Goal: Communication & Community: Answer question/provide support

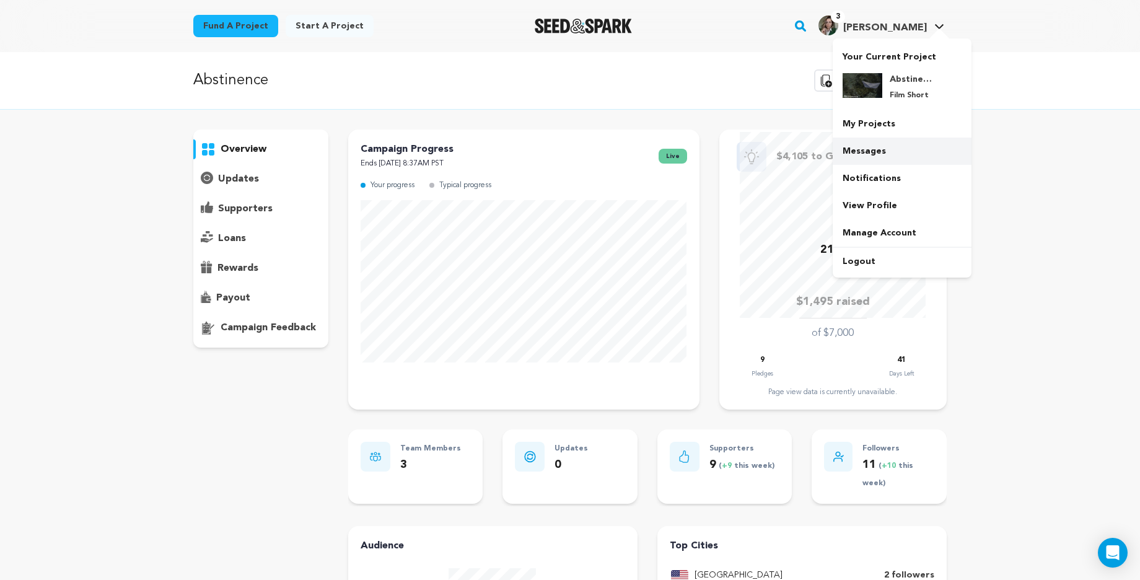
click at [866, 151] on link "Messages" at bounding box center [901, 150] width 139 height 27
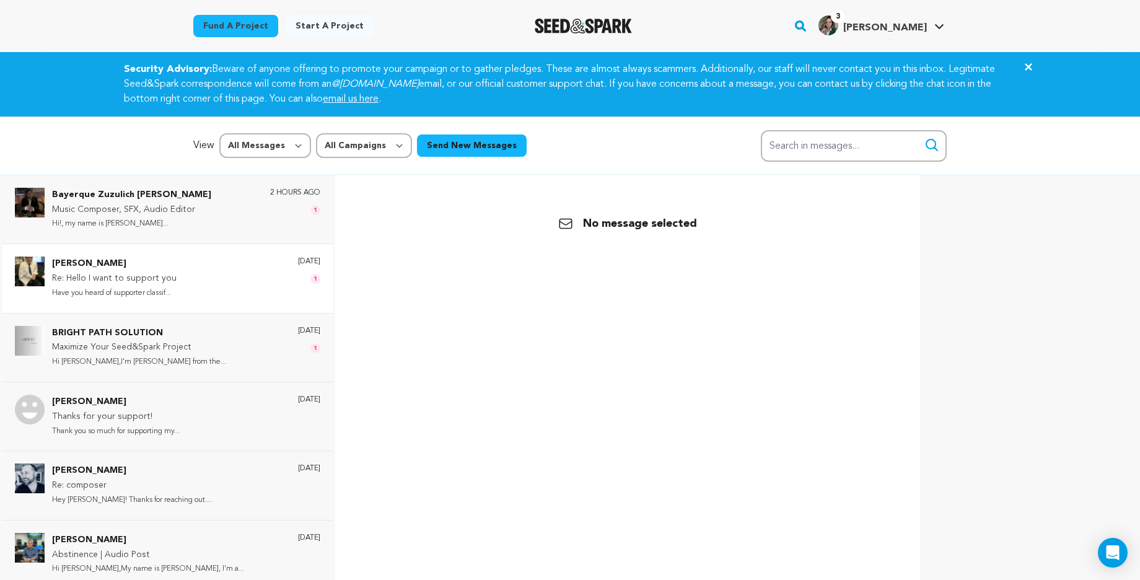
click at [222, 277] on div "Robert Hayes Re: Hello I want to support you Have you heard of supporter classi…" at bounding box center [186, 277] width 268 height 43
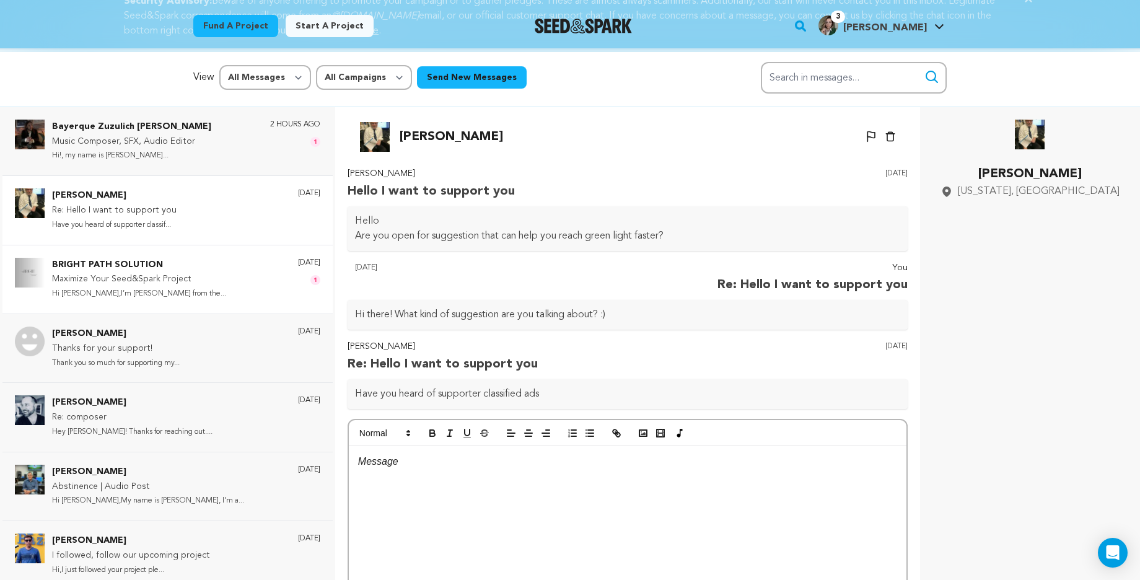
scroll to position [63, 0]
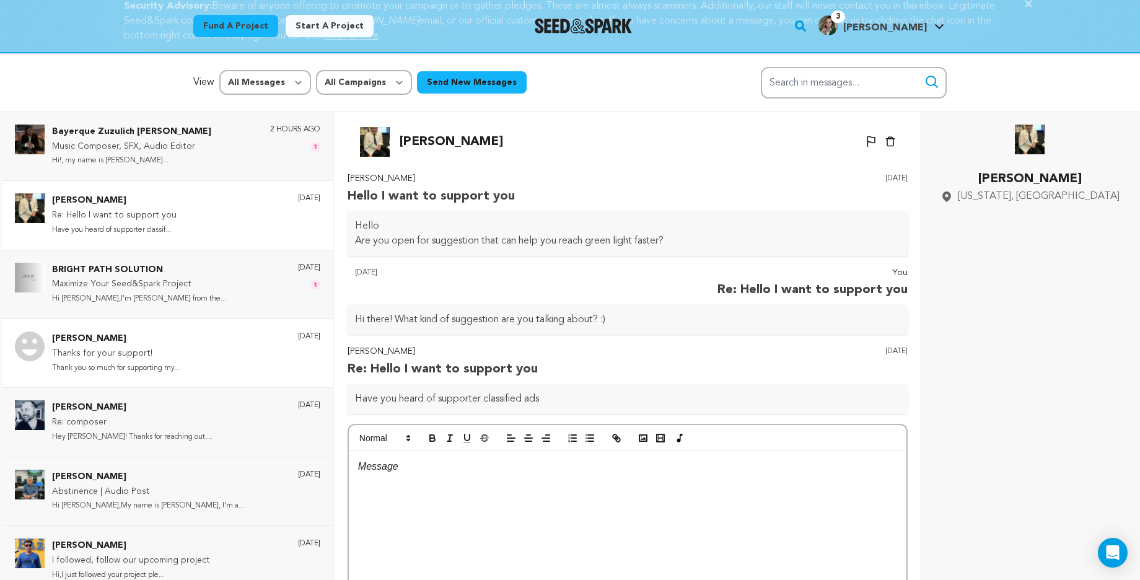
click at [170, 351] on p "Thanks for your support!" at bounding box center [116, 353] width 128 height 15
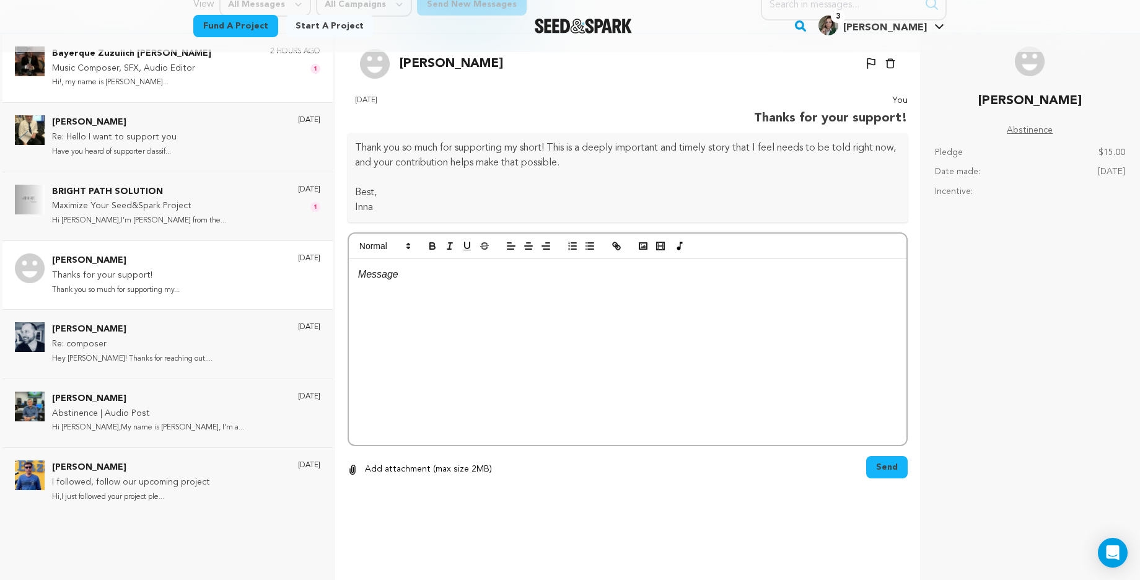
scroll to position [183, 0]
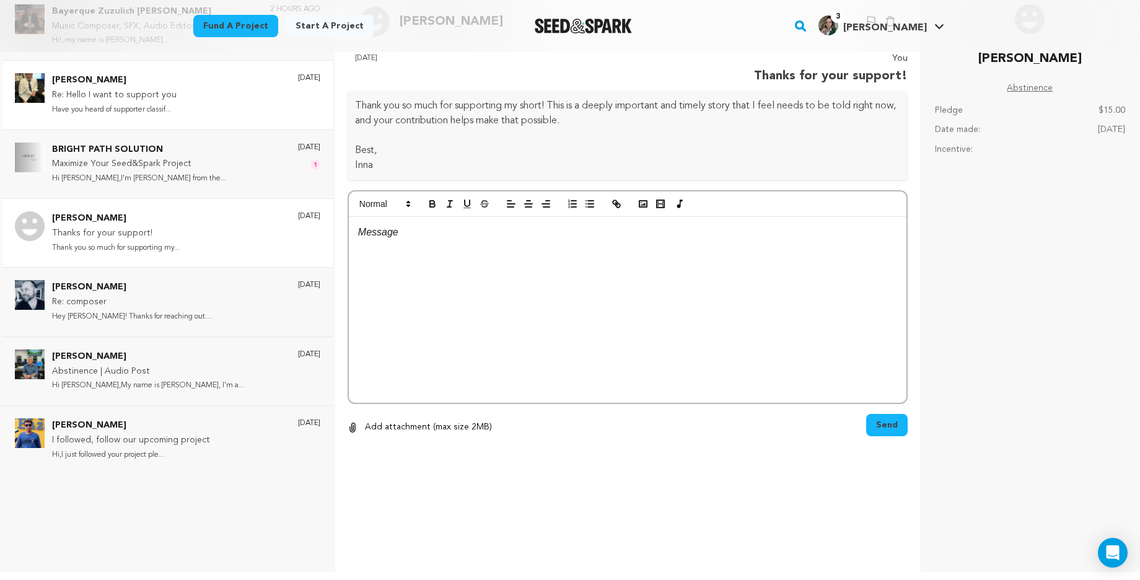
click at [197, 107] on div "Robert Hayes Re: Hello I want to support you Have you heard of supporter classi…" at bounding box center [186, 94] width 268 height 43
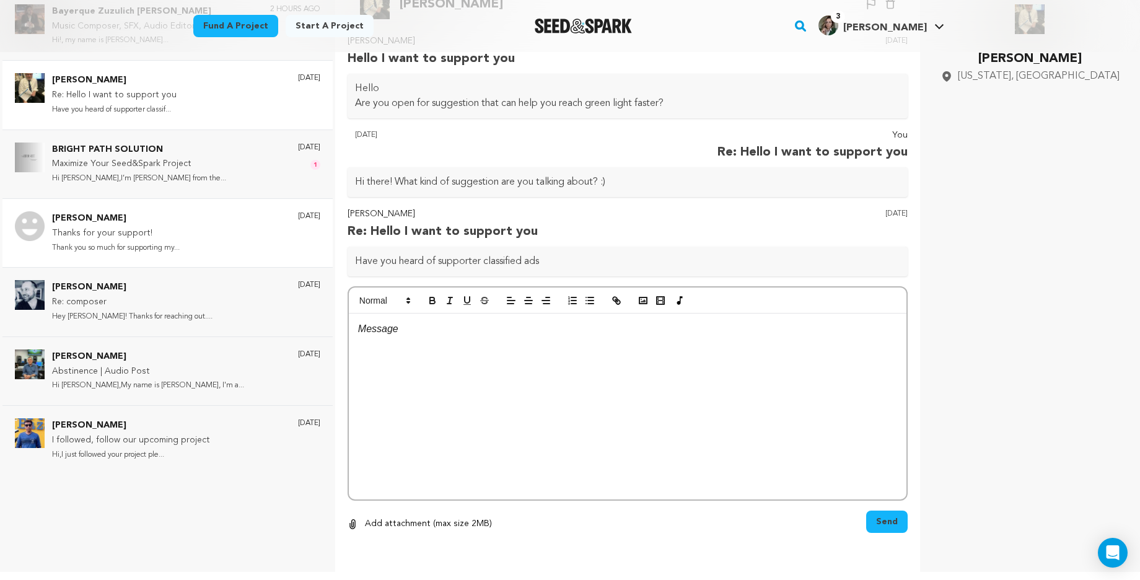
click at [172, 227] on p "Thanks for your support!" at bounding box center [116, 233] width 128 height 15
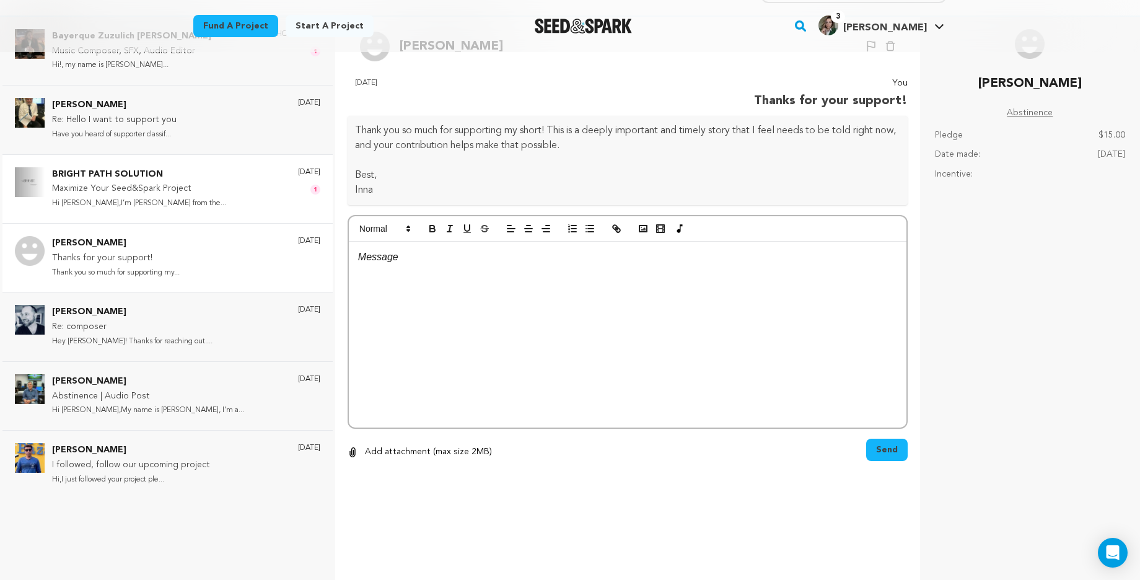
scroll to position [0, 0]
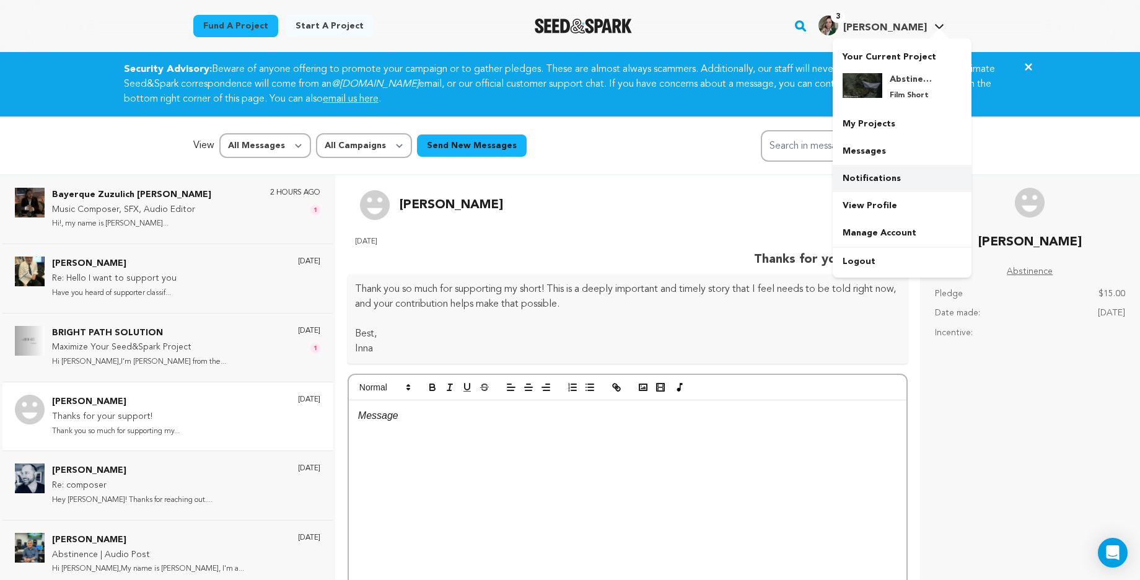
click at [871, 188] on link "Notifications" at bounding box center [901, 178] width 139 height 27
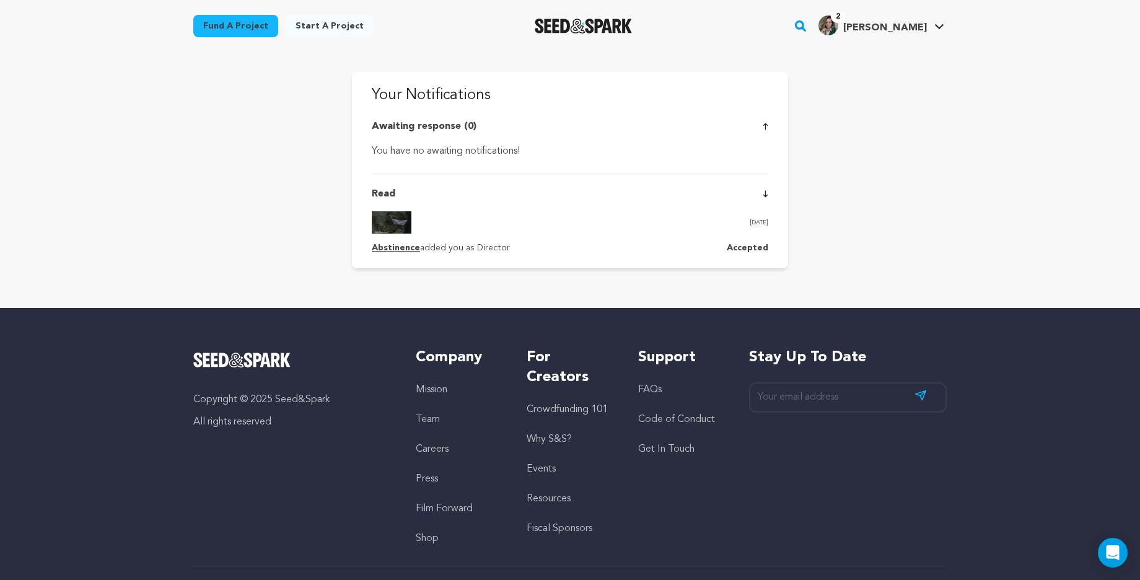
click at [766, 192] on icon at bounding box center [765, 193] width 6 height 7
click at [765, 123] on icon at bounding box center [765, 126] width 5 height 7
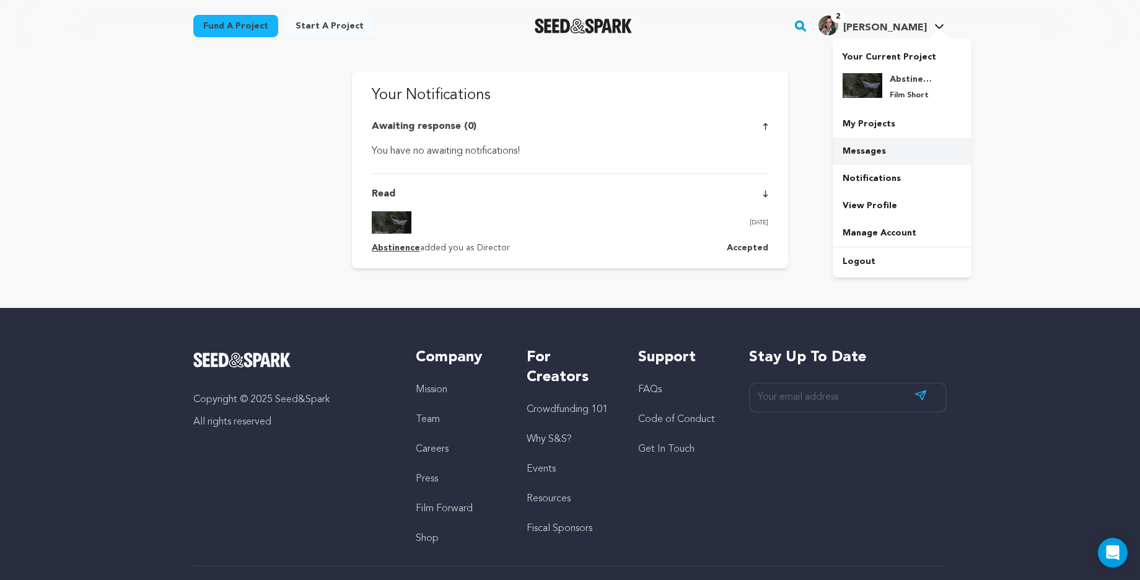
click at [869, 150] on link "Messages" at bounding box center [901, 150] width 139 height 27
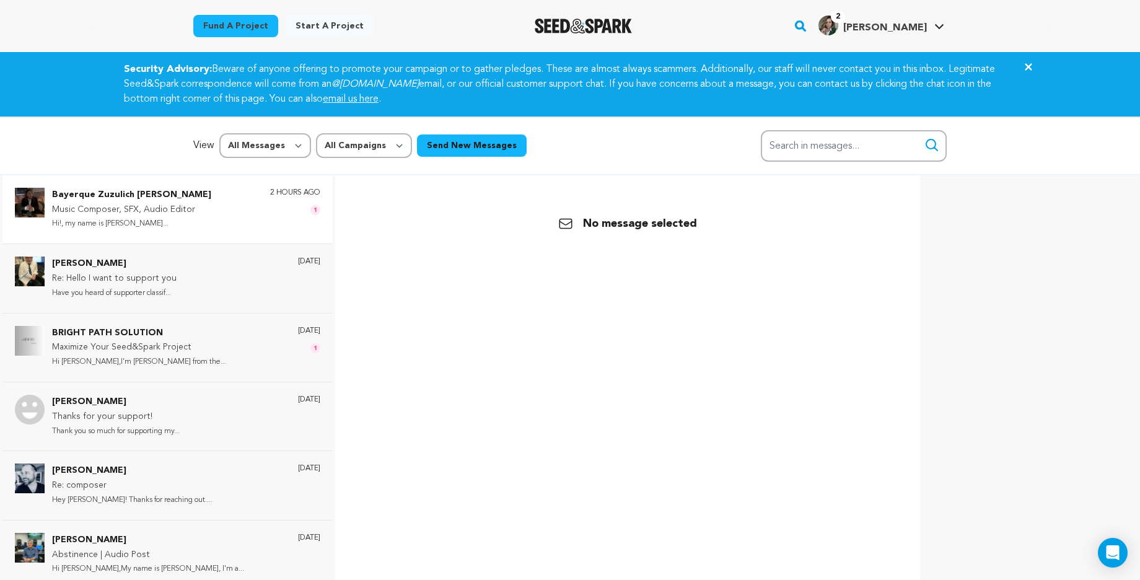
click at [235, 218] on div "Bayerque Zuzulich [PERSON_NAME] Music Composer, SFX, Audio Editor Hi!, my name …" at bounding box center [186, 209] width 268 height 43
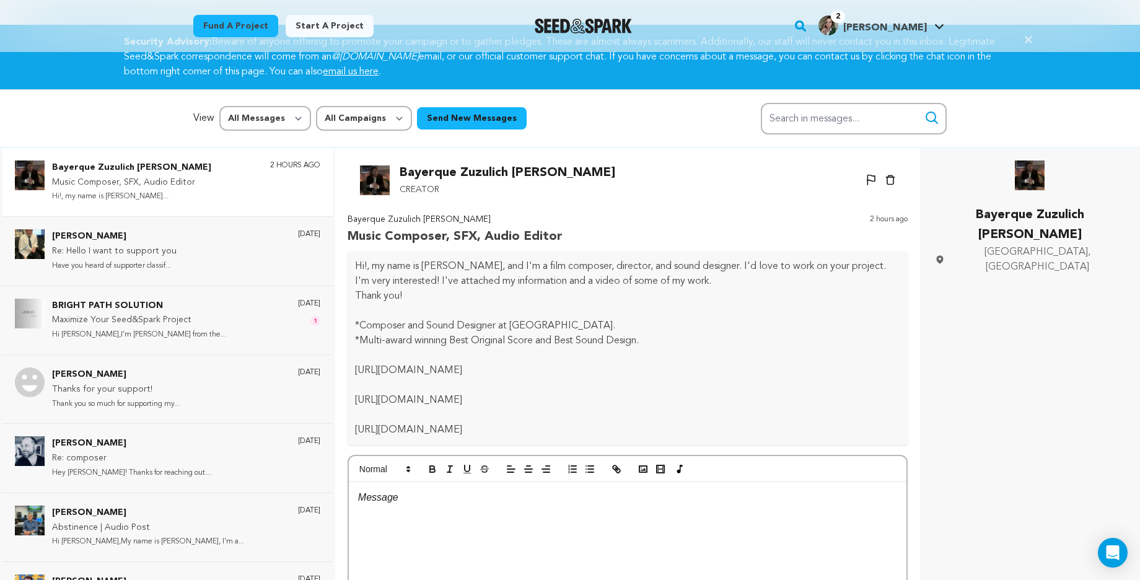
scroll to position [24, 0]
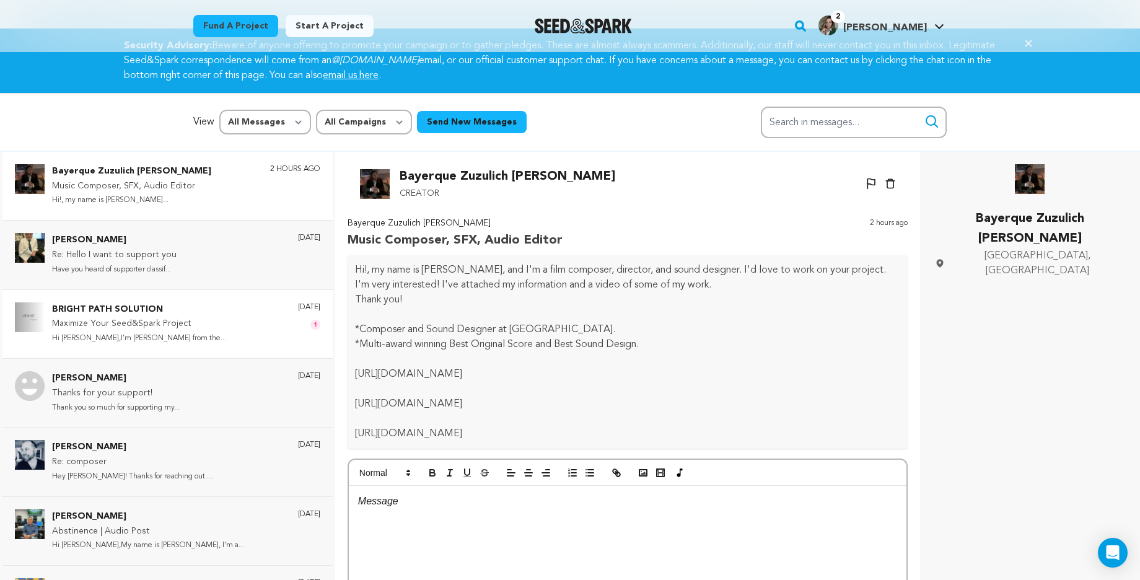
click at [162, 318] on p "Maximize Your Seed&Spark Project" at bounding box center [139, 323] width 174 height 15
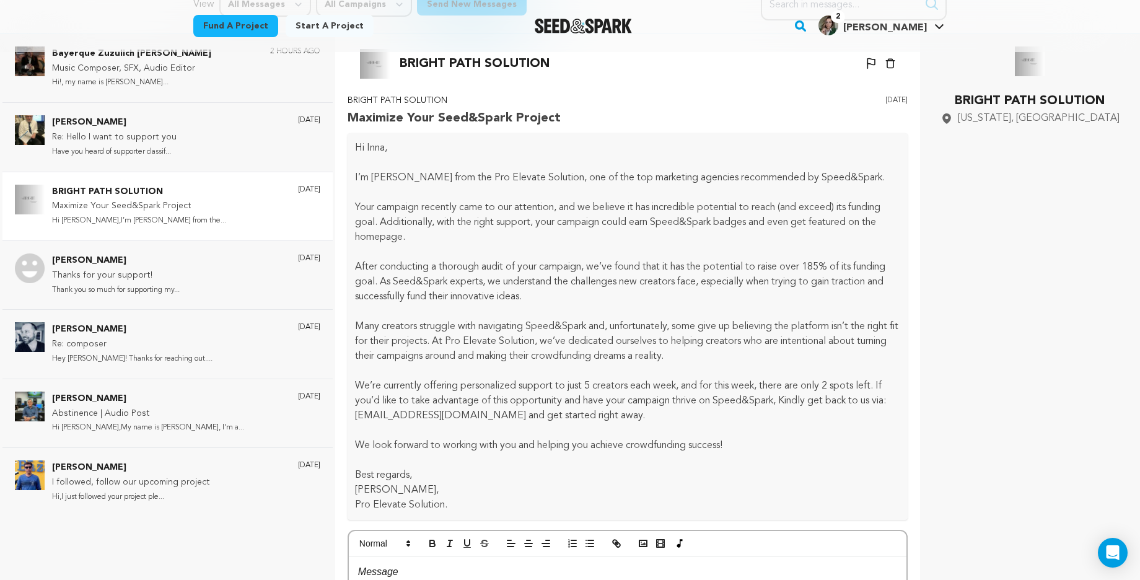
scroll to position [129, 0]
